Goal: Task Accomplishment & Management: Use online tool/utility

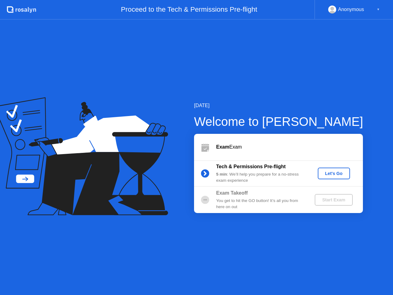
click at [333, 175] on div "Let's Go" at bounding box center [333, 173] width 27 height 5
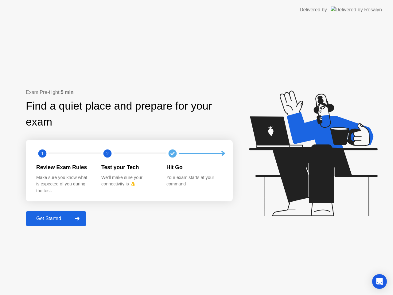
click at [77, 222] on div at bounding box center [77, 219] width 15 height 14
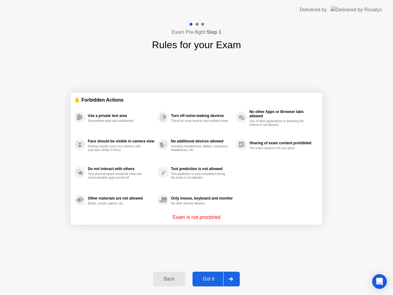
click at [216, 277] on div "Got it" at bounding box center [208, 279] width 29 height 6
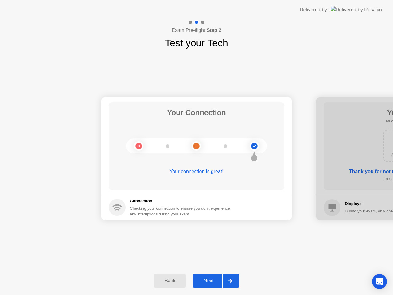
click at [226, 284] on div at bounding box center [229, 281] width 15 height 14
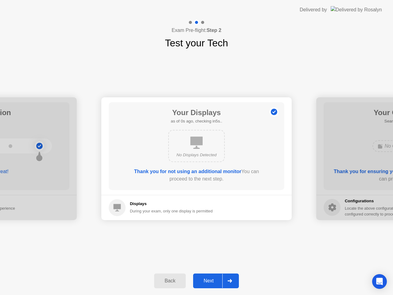
click at [226, 284] on div at bounding box center [229, 281] width 15 height 14
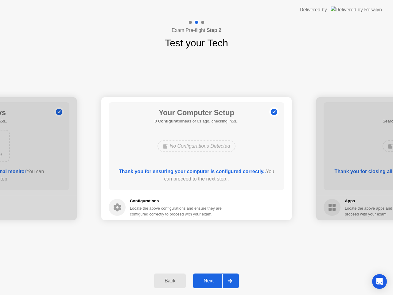
click at [226, 284] on div at bounding box center [229, 281] width 15 height 14
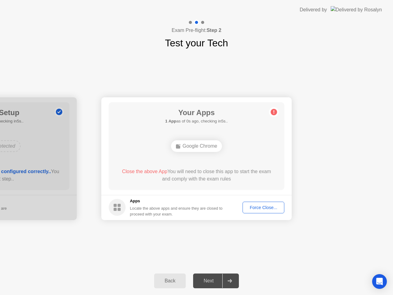
click at [264, 210] on div "Force Close..." at bounding box center [263, 207] width 37 height 5
click at [261, 205] on div "Force Close..." at bounding box center [263, 207] width 37 height 5
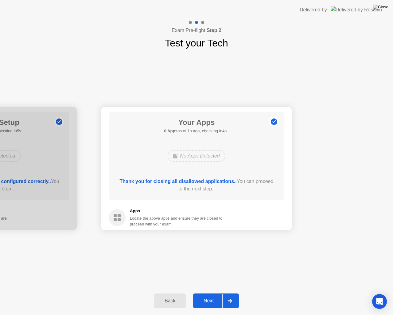
click at [235, 295] on div at bounding box center [229, 300] width 15 height 14
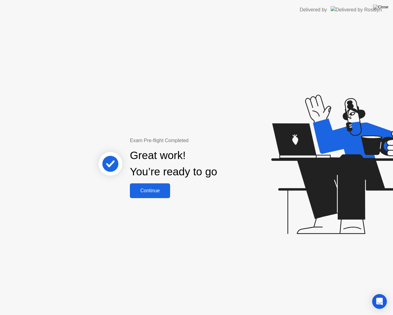
click at [156, 192] on div "Continue" at bounding box center [150, 191] width 37 height 6
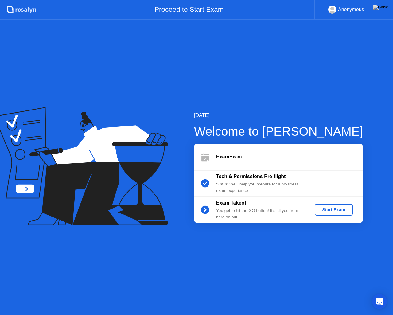
click at [334, 207] on div "Start Exam" at bounding box center [333, 209] width 33 height 5
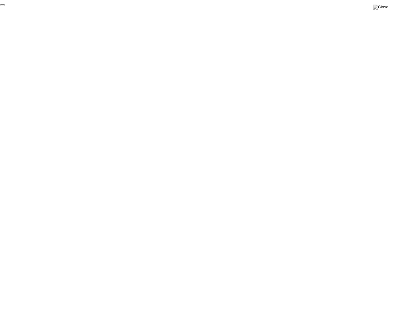
click div "End Proctoring Session"
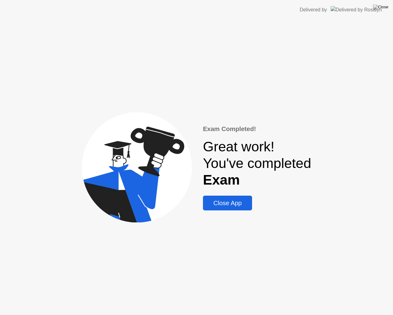
click at [229, 206] on div "Close App" at bounding box center [227, 202] width 45 height 7
